Goal: Information Seeking & Learning: Check status

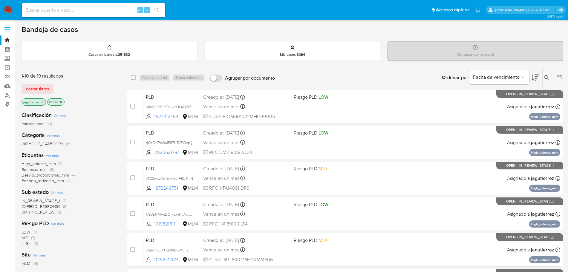
click at [42, 163] on span "High_volume_mlm" at bounding box center [39, 164] width 34 height 6
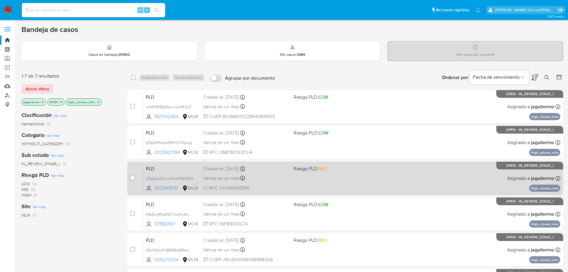
click at [327, 185] on div "PLD yTG2qwzXnyxjh4xs1F8UZlkN 1873249751 MLM Riesgo PLD: MID Creado el: 12/08/20…" at bounding box center [351, 178] width 417 height 30
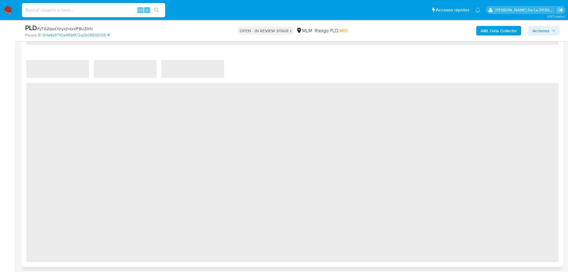
select select "10"
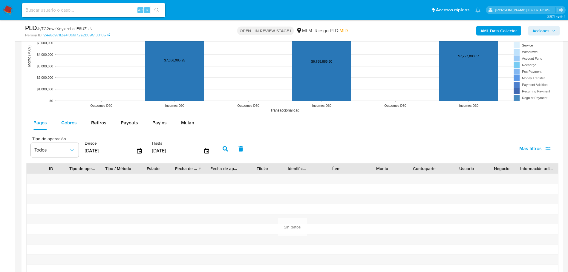
click at [70, 125] on span "Cobros" at bounding box center [69, 122] width 16 height 7
select select "10"
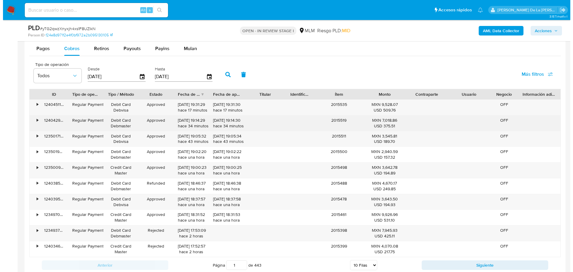
scroll to position [635, 0]
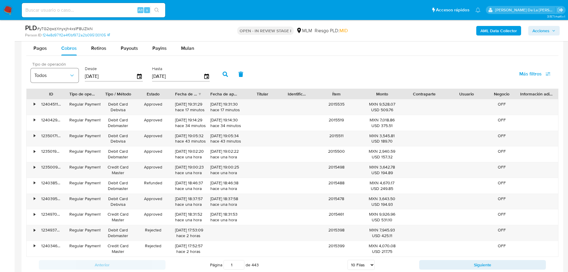
click at [54, 78] on span "Todos" at bounding box center [51, 76] width 35 height 6
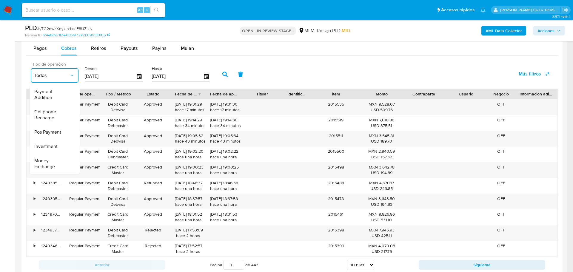
scroll to position [89, 0]
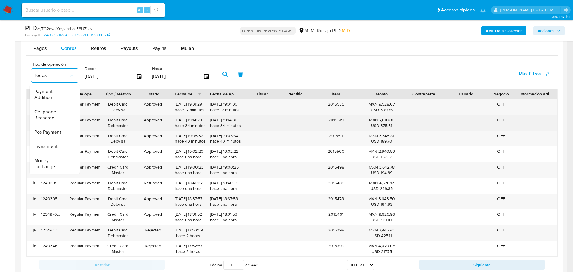
click at [55, 129] on span "Pos Payment" at bounding box center [47, 132] width 27 height 6
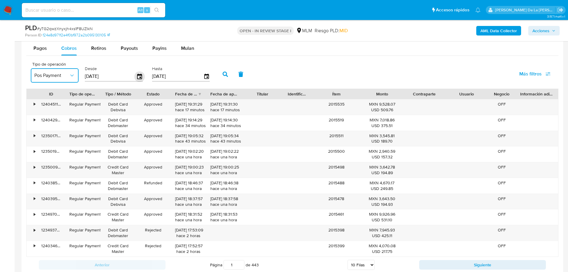
click at [140, 75] on icon "button" at bounding box center [139, 76] width 5 height 5
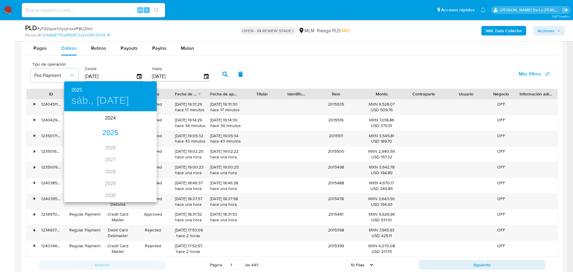
click at [107, 131] on div "2025" at bounding box center [110, 133] width 93 height 12
click at [78, 165] on div "[DATE]." at bounding box center [79, 168] width 31 height 22
click at [83, 145] on span "1" at bounding box center [86, 143] width 11 height 6
type input "[DATE]"
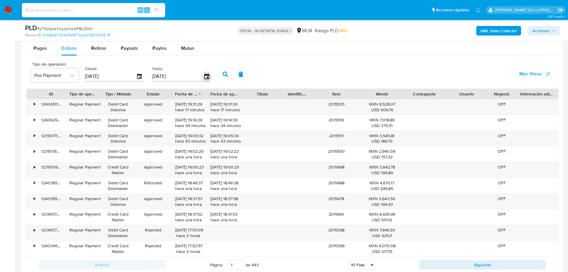
click at [208, 74] on icon "button" at bounding box center [206, 76] width 10 height 10
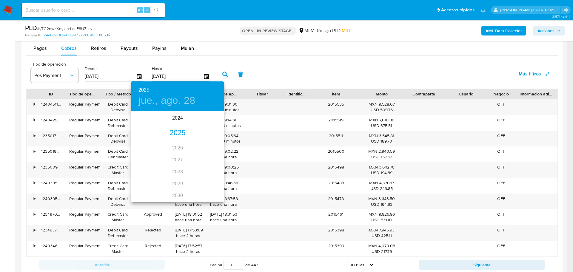
click at [174, 134] on div "2025" at bounding box center [177, 133] width 93 height 12
click at [152, 170] on div "[DATE]." at bounding box center [146, 168] width 31 height 22
click at [180, 188] on span "31" at bounding box center [177, 186] width 11 height 6
type input "[DATE]"
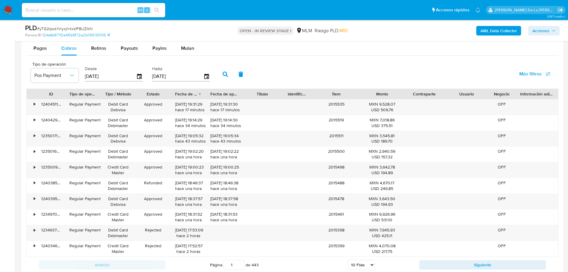
click at [228, 75] on button "button" at bounding box center [225, 74] width 16 height 14
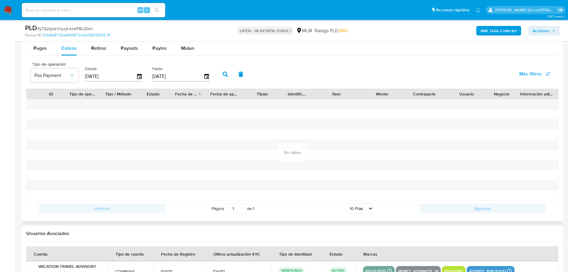
click at [225, 75] on icon "button" at bounding box center [224, 74] width 5 height 5
click at [222, 72] on button "button" at bounding box center [225, 74] width 16 height 14
click at [139, 75] on icon "button" at bounding box center [139, 76] width 5 height 5
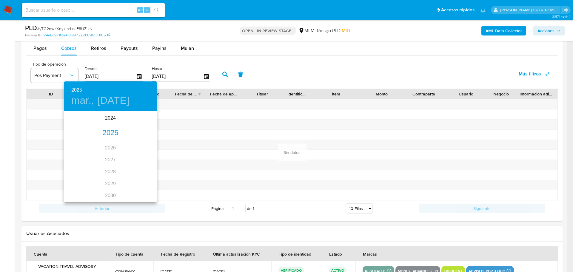
click at [104, 138] on div "2025" at bounding box center [110, 133] width 93 height 12
click at [111, 125] on div "feb." at bounding box center [110, 123] width 31 height 22
type input "01/02/2025"
click at [138, 145] on span "1" at bounding box center [134, 143] width 11 height 6
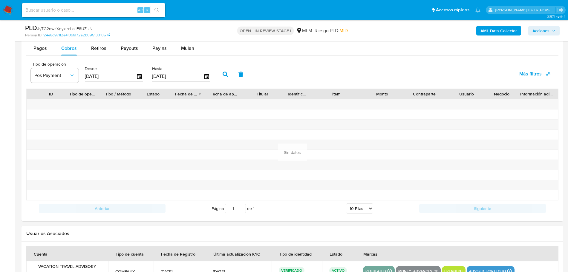
click at [225, 75] on icon "button" at bounding box center [224, 74] width 5 height 5
click at [60, 73] on span "Pos Payment" at bounding box center [51, 76] width 35 height 6
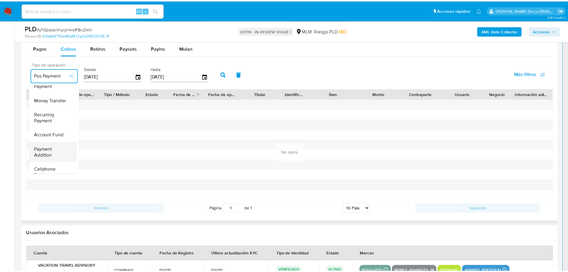
scroll to position [15, 0]
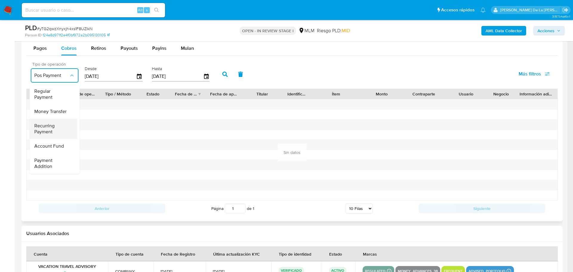
click at [58, 126] on span "Recurring Payment" at bounding box center [51, 129] width 35 height 12
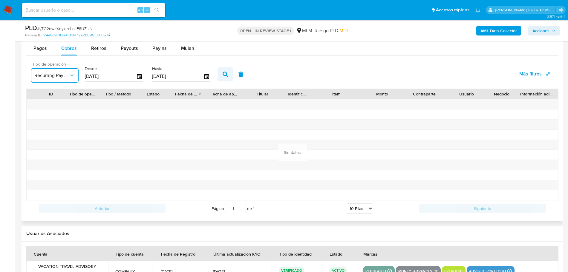
click at [223, 77] on button "button" at bounding box center [225, 74] width 16 height 14
click at [89, 51] on button "Retiros" at bounding box center [99, 48] width 30 height 14
select select "10"
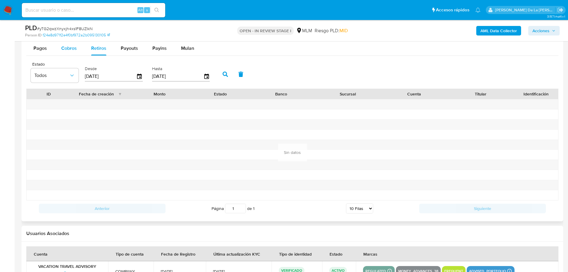
click at [65, 47] on span "Cobros" at bounding box center [69, 48] width 16 height 7
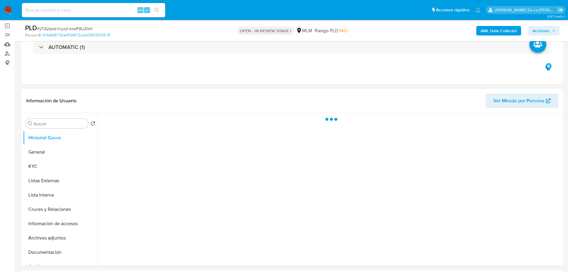
scroll to position [112, 0]
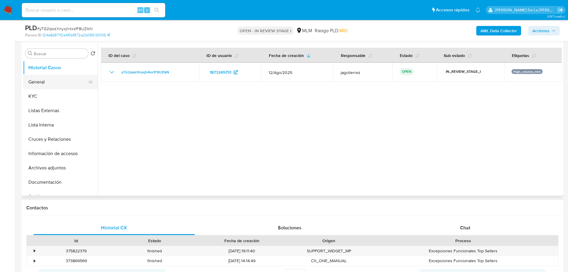
click at [45, 83] on button "General" at bounding box center [58, 82] width 70 height 14
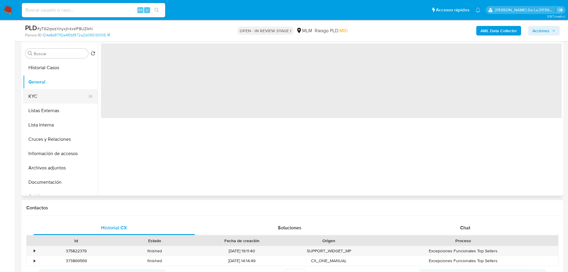
select select "10"
click at [45, 97] on button "KYC" at bounding box center [58, 96] width 70 height 14
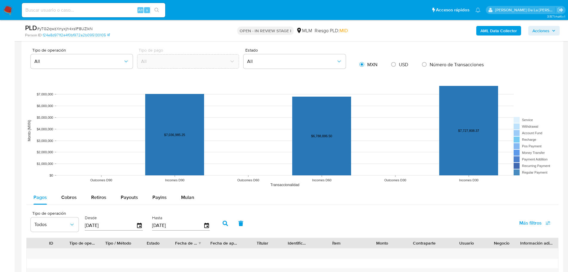
scroll to position [597, 0]
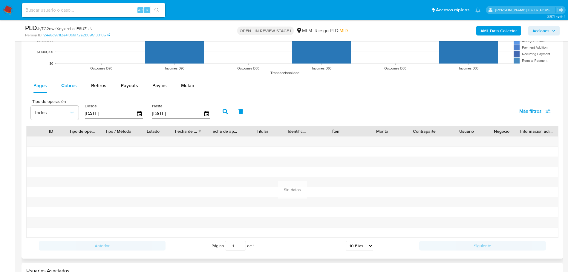
click at [61, 79] on div "Cobros" at bounding box center [69, 86] width 16 height 14
select select "10"
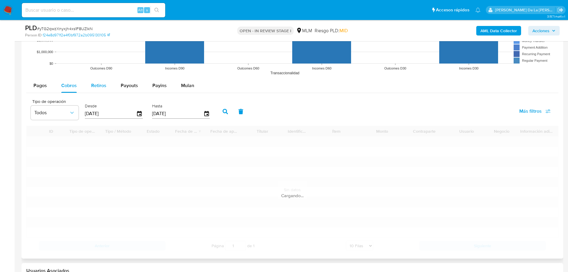
click at [93, 87] on span "Retiros" at bounding box center [98, 85] width 15 height 7
select select "10"
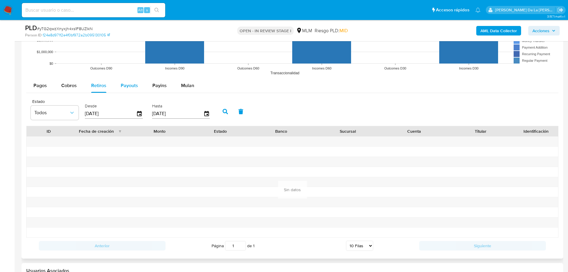
click at [132, 83] on span "Payouts" at bounding box center [129, 85] width 17 height 7
select select "10"
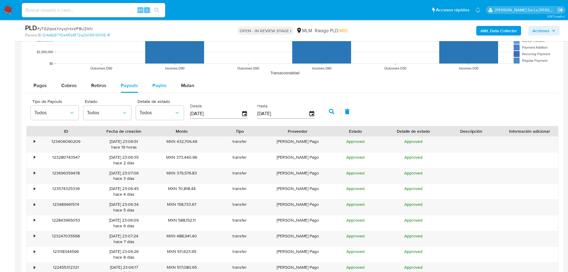
click at [156, 84] on span "Payins" at bounding box center [159, 85] width 14 height 7
select select "10"
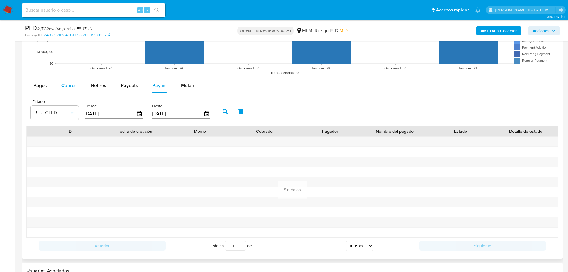
click at [60, 89] on button "Cobros" at bounding box center [69, 86] width 30 height 14
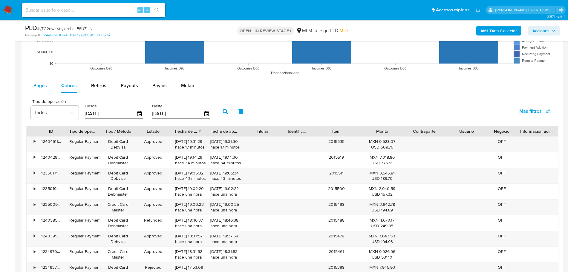
click at [40, 90] on div "Pagos" at bounding box center [39, 86] width 13 height 14
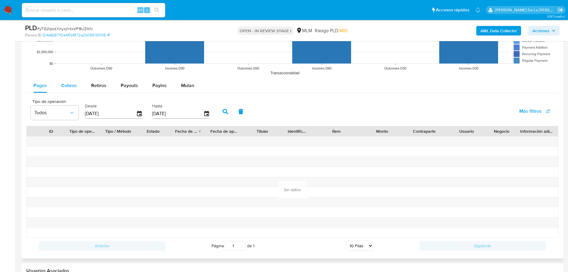
click at [76, 90] on div "Cobros" at bounding box center [69, 86] width 16 height 14
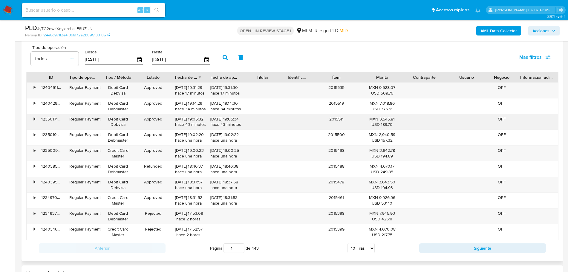
scroll to position [635, 0]
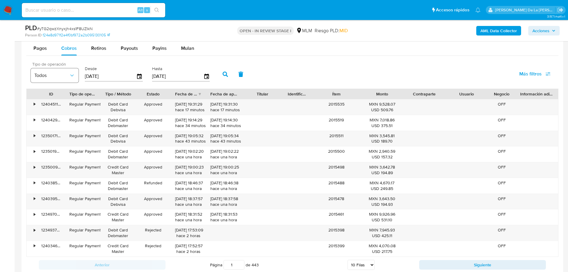
click at [72, 78] on icon "button" at bounding box center [72, 76] width 6 height 6
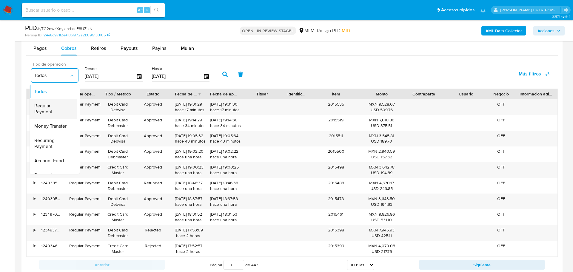
click at [57, 109] on span "Regular Payment" at bounding box center [51, 109] width 35 height 12
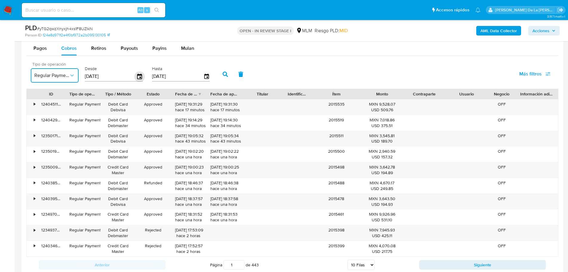
click at [139, 77] on icon "button" at bounding box center [139, 76] width 5 height 5
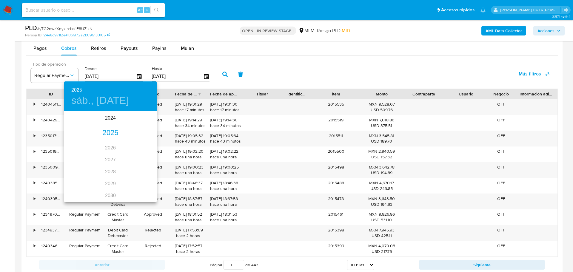
click at [111, 129] on div "2025" at bounding box center [110, 133] width 93 height 12
click at [75, 172] on div "[DATE]." at bounding box center [79, 168] width 31 height 22
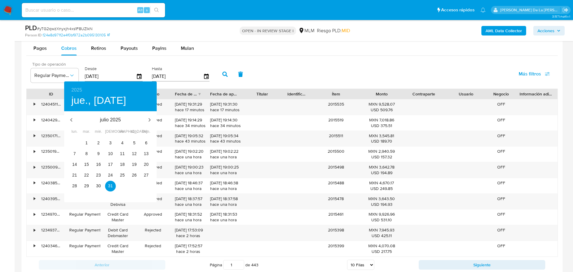
click at [83, 138] on div "1" at bounding box center [87, 143] width 12 height 11
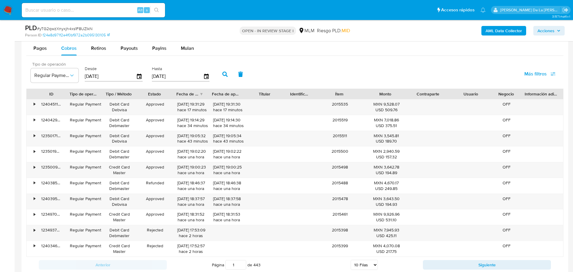
type input "[DATE]"
click at [83, 142] on div "30 1 2 3 4 5 6 7 8 9 10 11 12 13 14 15 16 17 18 19 20 21 22 23 24 25 26 27 28 2…" at bounding box center [111, 128] width 70 height 30
click at [204, 80] on div "[DATE]" at bounding box center [181, 77] width 58 height 10
click at [205, 77] on icon "button" at bounding box center [206, 76] width 5 height 5
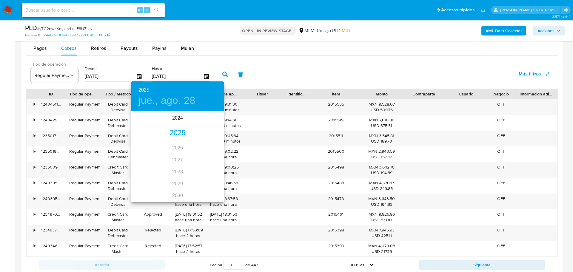
click at [170, 131] on div "2025" at bounding box center [177, 133] width 93 height 12
click at [147, 168] on div "[DATE]." at bounding box center [146, 168] width 31 height 22
click at [179, 188] on p "31" at bounding box center [177, 186] width 5 height 6
type input "[DATE]"
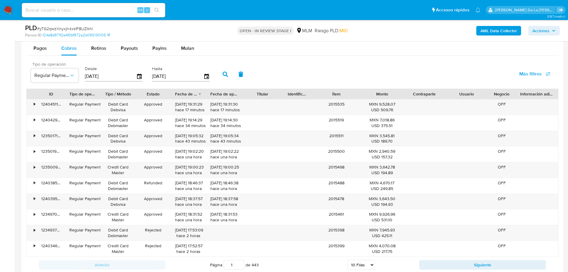
click at [223, 74] on icon "button" at bounding box center [224, 74] width 5 height 5
click at [71, 76] on icon "button" at bounding box center [72, 76] width 6 height 6
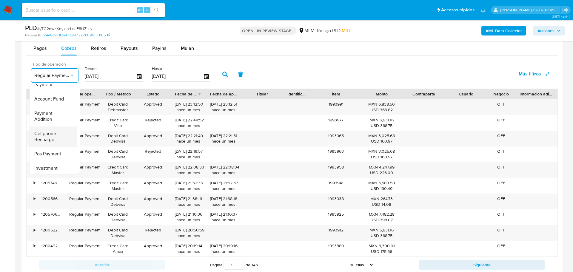
scroll to position [75, 0]
click at [56, 140] on span "Pos Payment" at bounding box center [47, 141] width 27 height 6
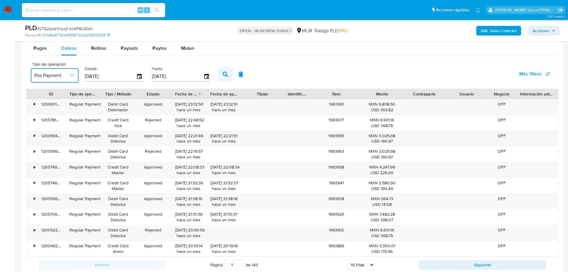
click at [223, 73] on icon "button" at bounding box center [224, 74] width 5 height 5
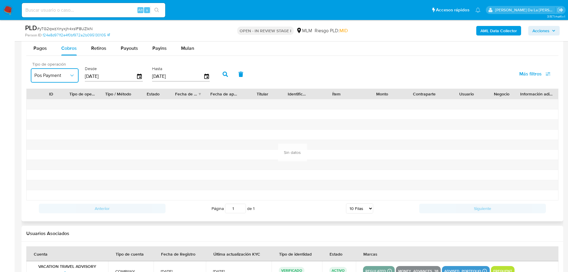
click at [53, 77] on span "Pos Payment" at bounding box center [51, 76] width 35 height 6
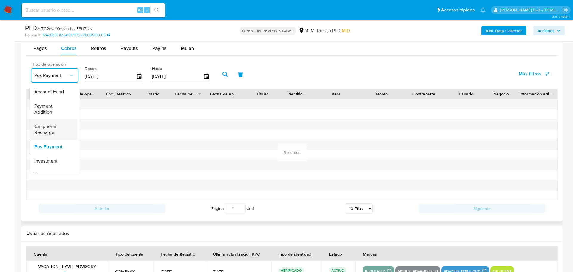
scroll to position [52, 0]
click at [55, 124] on span "Payment Addition" at bounding box center [51, 126] width 35 height 12
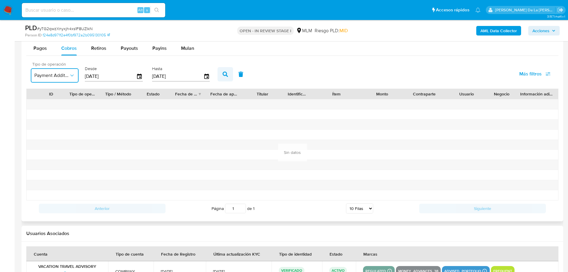
click at [228, 75] on button "button" at bounding box center [225, 74] width 16 height 14
click at [53, 73] on span "Payment Addition" at bounding box center [51, 76] width 35 height 6
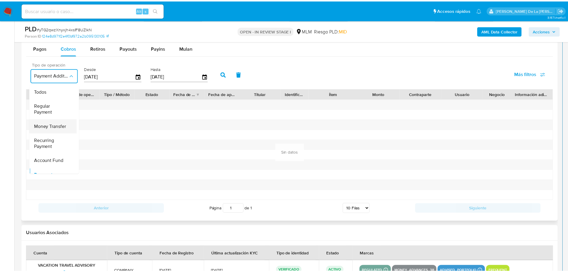
scroll to position [20, 0]
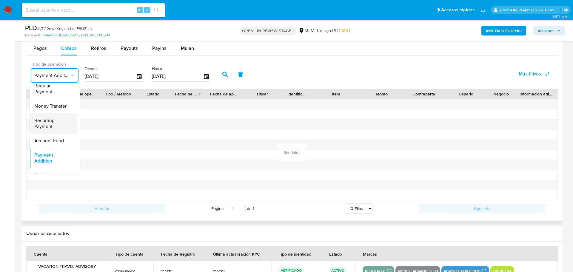
click at [49, 122] on span "Recurring Payment" at bounding box center [51, 124] width 35 height 12
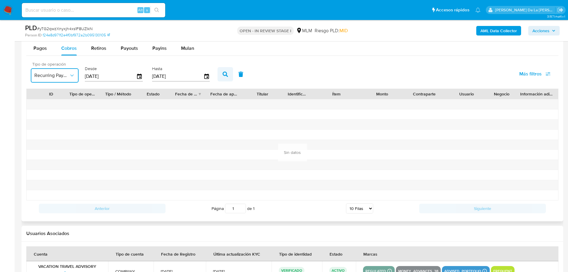
click at [220, 76] on button "button" at bounding box center [225, 74] width 16 height 14
click at [47, 77] on span "Recurring Payment" at bounding box center [51, 76] width 35 height 6
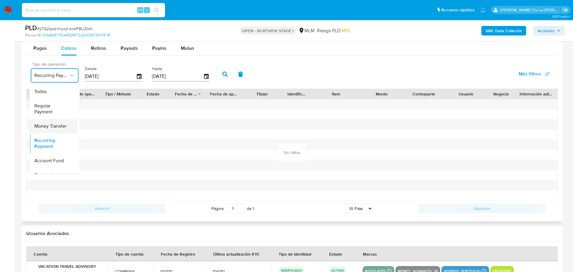
click at [51, 121] on div "Money Transfer" at bounding box center [51, 126] width 35 height 14
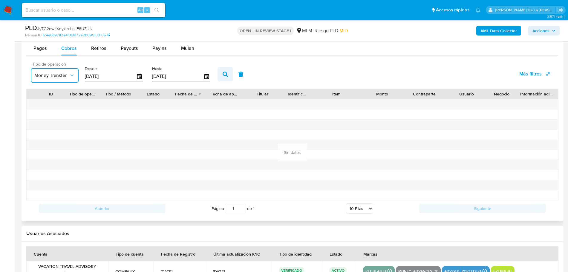
click at [223, 78] on button "button" at bounding box center [225, 74] width 16 height 14
click at [64, 76] on span "Money Transfer" at bounding box center [51, 76] width 35 height 6
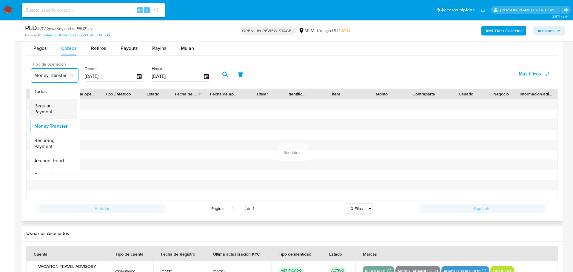
click at [59, 108] on span "Regular Payment" at bounding box center [51, 109] width 35 height 12
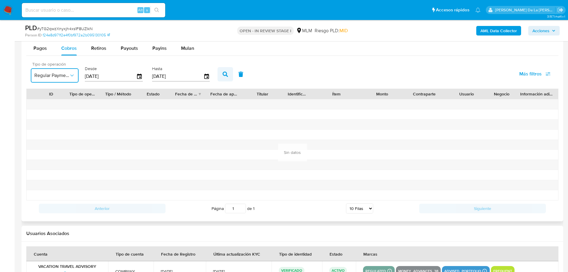
click at [228, 73] on icon "button" at bounding box center [224, 74] width 5 height 5
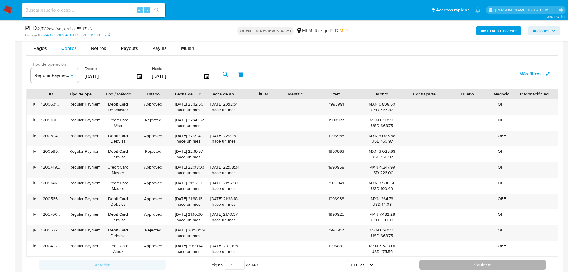
click at [449, 266] on button "Siguiente" at bounding box center [482, 265] width 127 height 10
click at [436, 263] on button "Siguiente" at bounding box center [482, 265] width 127 height 10
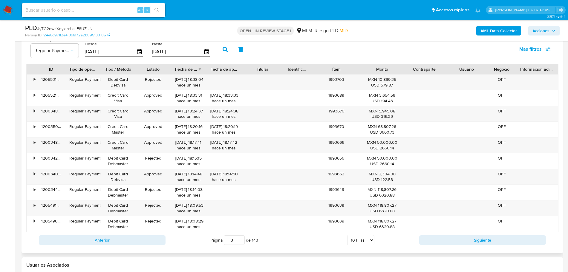
scroll to position [672, 0]
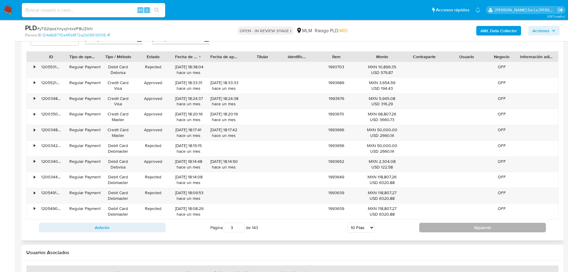
click at [437, 231] on button "Siguiente" at bounding box center [482, 228] width 127 height 10
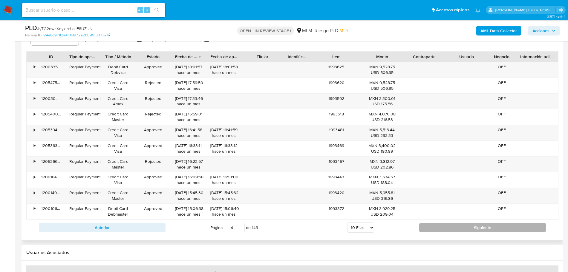
click at [451, 229] on button "Siguiente" at bounding box center [482, 228] width 127 height 10
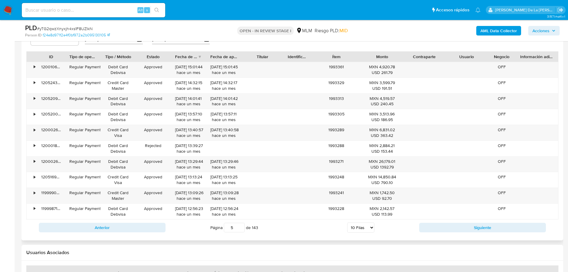
click at [486, 234] on div "Anterior Página 5 de 143 5 [PERSON_NAME] 10 [PERSON_NAME] 20 [PERSON_NAME] 25 […" at bounding box center [292, 228] width 532 height 16
click at [484, 228] on button "Siguiente" at bounding box center [482, 228] width 127 height 10
click at [484, 225] on button "Siguiente" at bounding box center [482, 228] width 127 height 10
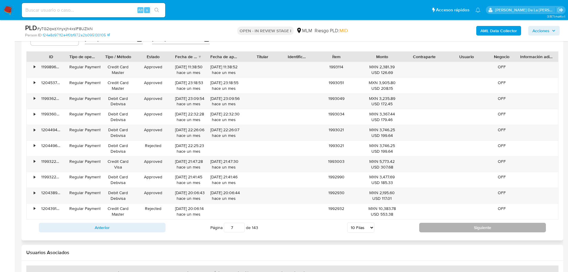
click at [457, 223] on button "Siguiente" at bounding box center [482, 228] width 127 height 10
type input "8"
